Goal: Find contact information: Find contact information

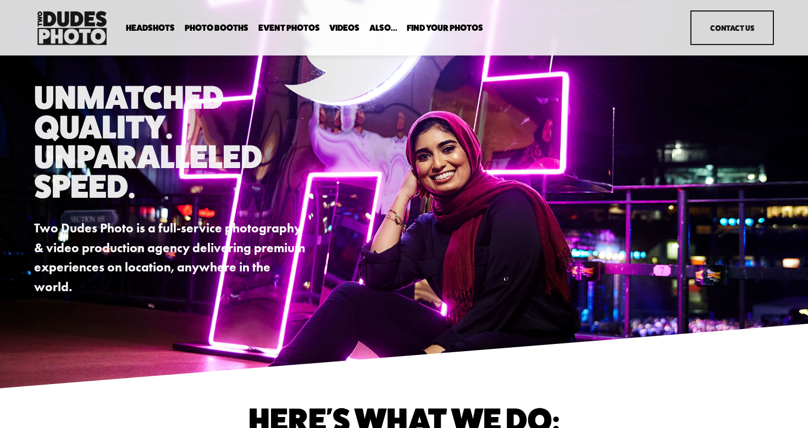
click at [0, 0] on span "In Your Office" at bounding box center [0, 0] width 0 height 0
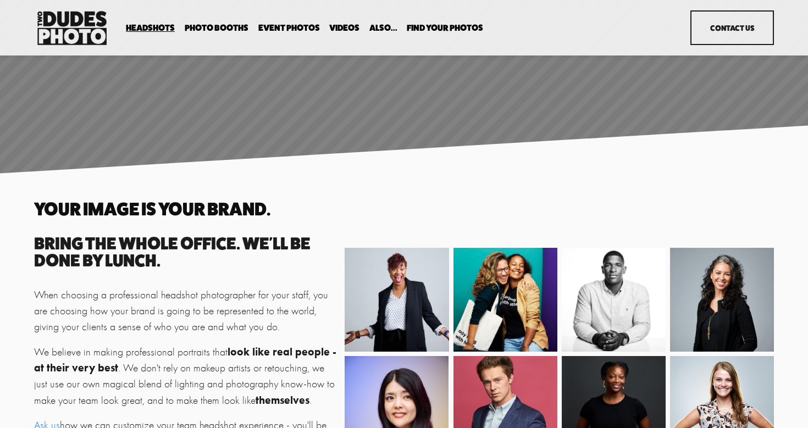
click at [745, 37] on link "Contact Us" at bounding box center [732, 27] width 84 height 35
